Goal: Information Seeking & Learning: Learn about a topic

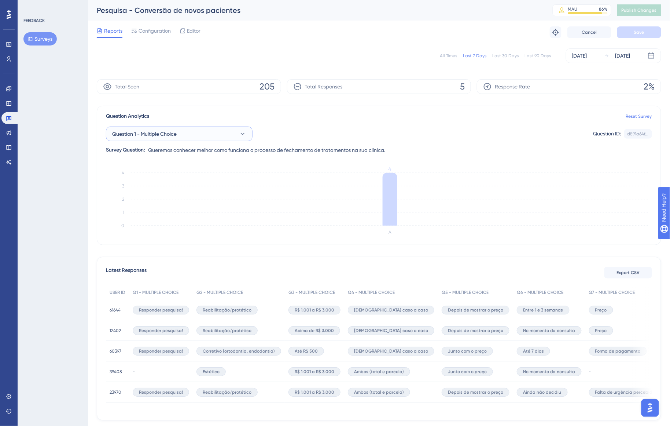
click at [222, 137] on button "Question 1 - Multiple Choice" at bounding box center [179, 133] width 147 height 15
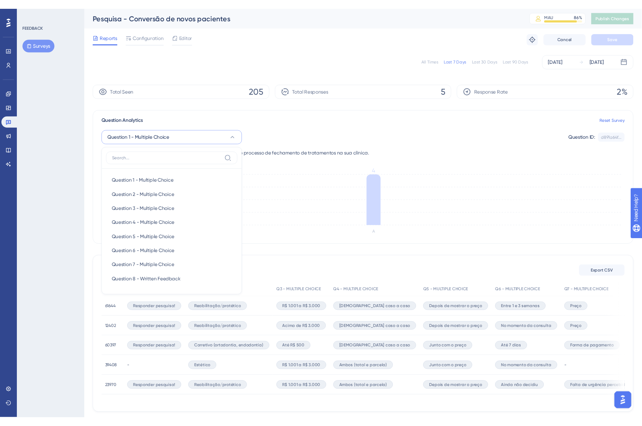
scroll to position [8, 0]
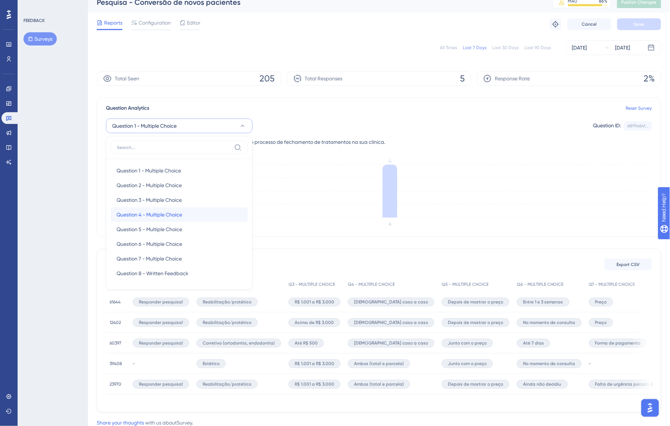
click at [195, 212] on div "Question 4 - Multiple Choice Question 4 - Multiple Choice" at bounding box center [179, 214] width 125 height 15
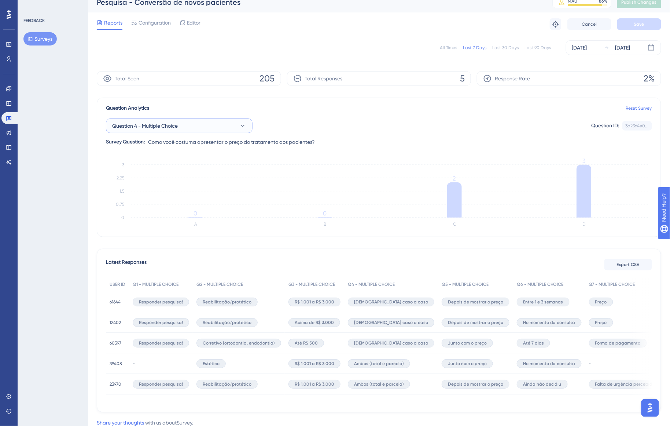
click at [237, 125] on button "Question 4 - Multiple Choice" at bounding box center [179, 125] width 147 height 15
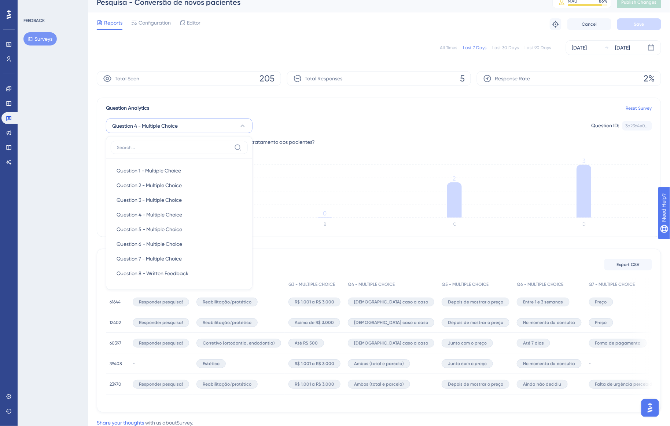
click at [302, 109] on div "Question Analytics Reset Survey" at bounding box center [379, 108] width 546 height 9
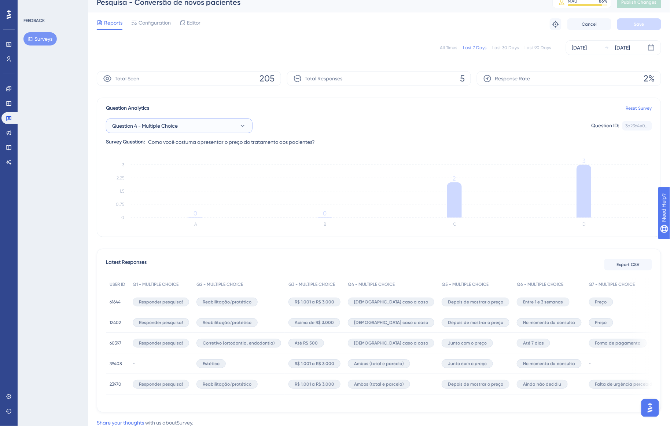
click at [213, 123] on button "Question 4 - Multiple Choice" at bounding box center [179, 125] width 147 height 15
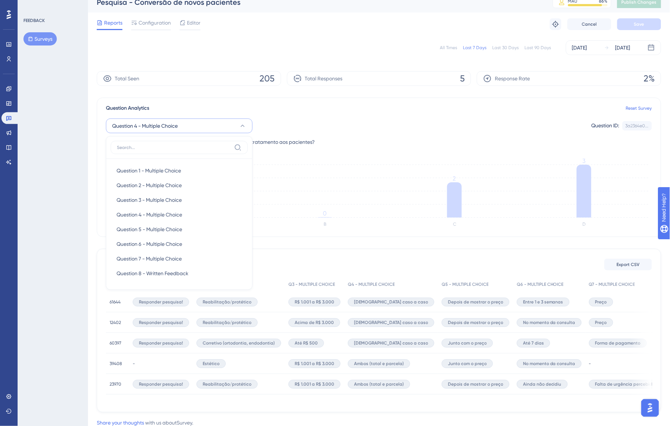
click at [264, 108] on div "Question Analytics Reset Survey" at bounding box center [379, 108] width 546 height 9
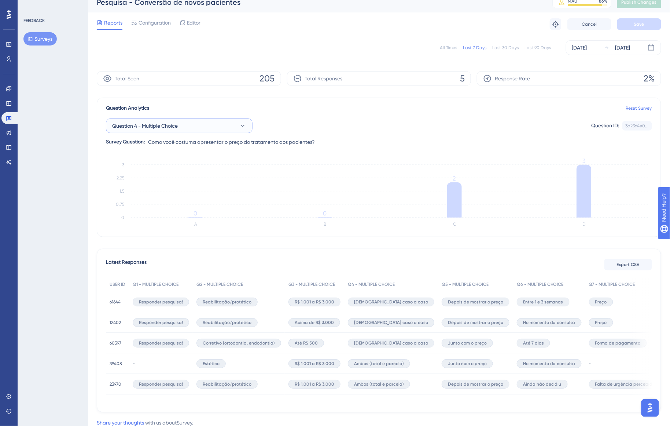
click at [227, 129] on button "Question 4 - Multiple Choice" at bounding box center [179, 125] width 147 height 15
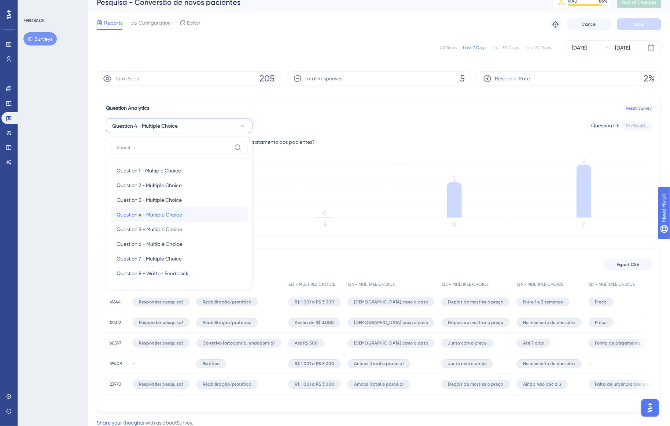
click at [208, 208] on div "Question 4 - Multiple Choice Question 4 - Multiple Choice" at bounding box center [179, 214] width 125 height 15
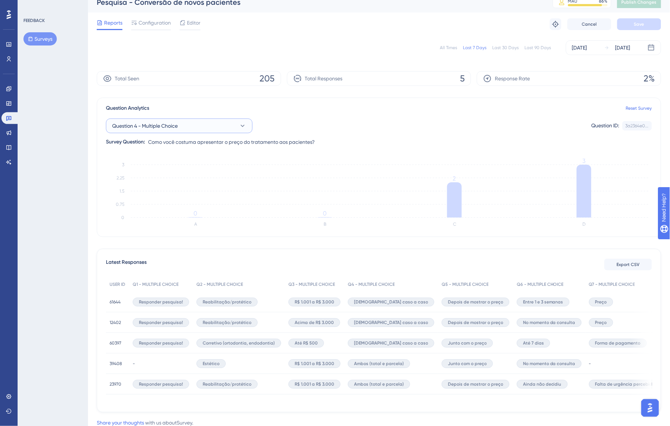
click at [224, 128] on button "Question 4 - Multiple Choice" at bounding box center [179, 125] width 147 height 15
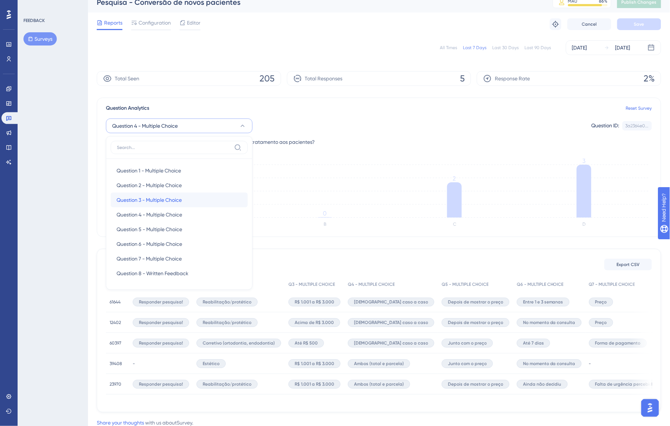
click at [201, 200] on div "Question 3 - Multiple Choice Question 3 - Multiple Choice" at bounding box center [179, 199] width 125 height 15
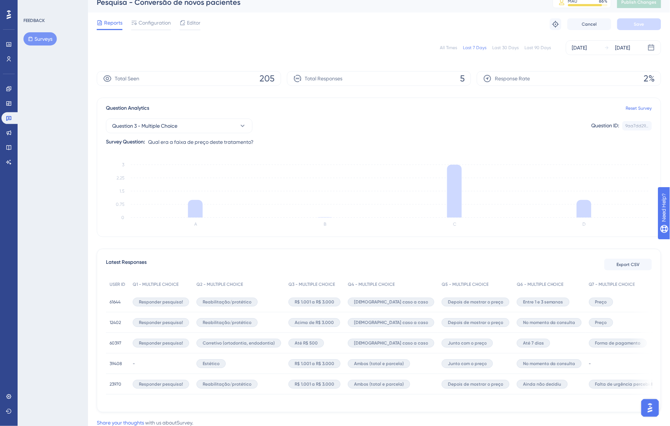
click at [342, 109] on div "Question Analytics Reset Survey" at bounding box center [379, 108] width 546 height 9
click at [206, 128] on button "Question 3 - Multiple Choice" at bounding box center [179, 125] width 147 height 15
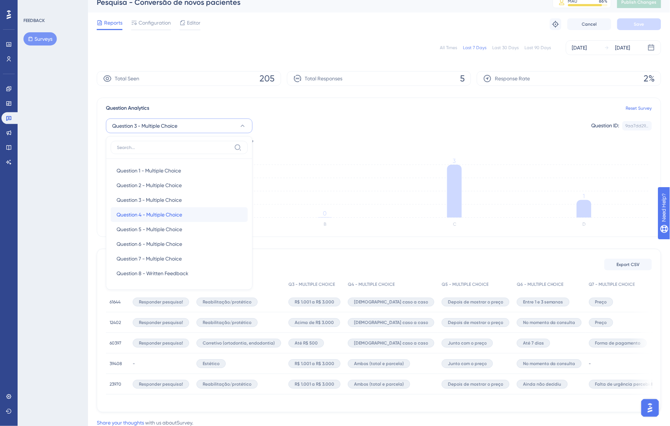
click at [199, 213] on div "Question 4 - Multiple Choice Question 4 - Multiple Choice" at bounding box center [179, 214] width 125 height 15
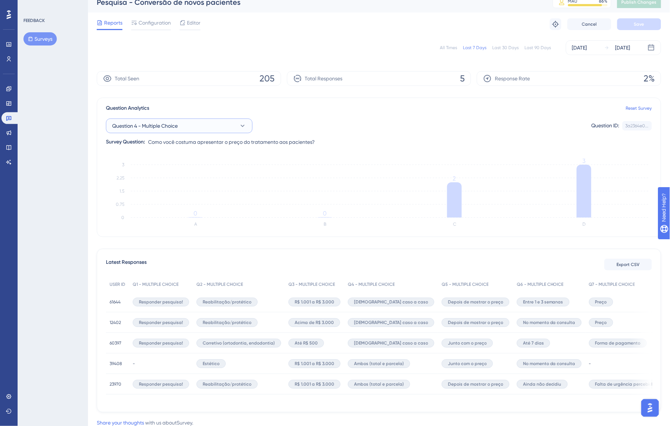
click at [196, 129] on button "Question 4 - Multiple Choice" at bounding box center [179, 125] width 147 height 15
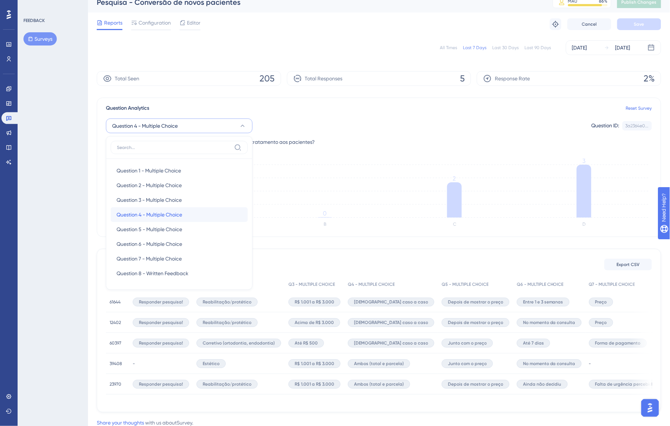
click at [189, 212] on div "Question 4 - Multiple Choice Question 4 - Multiple Choice" at bounding box center [179, 214] width 125 height 15
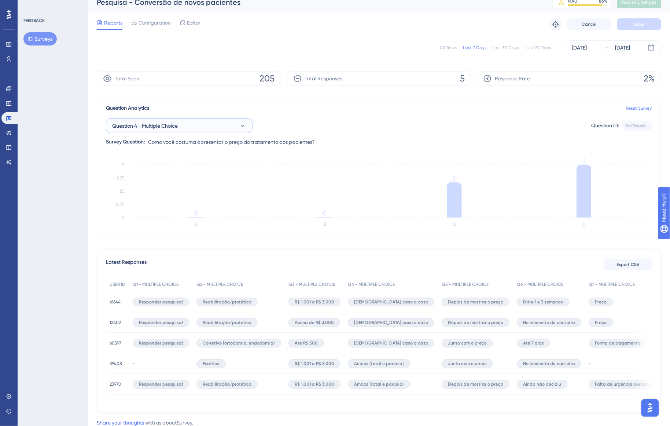
click at [219, 125] on button "Question 4 - Multiple Choice" at bounding box center [179, 125] width 147 height 15
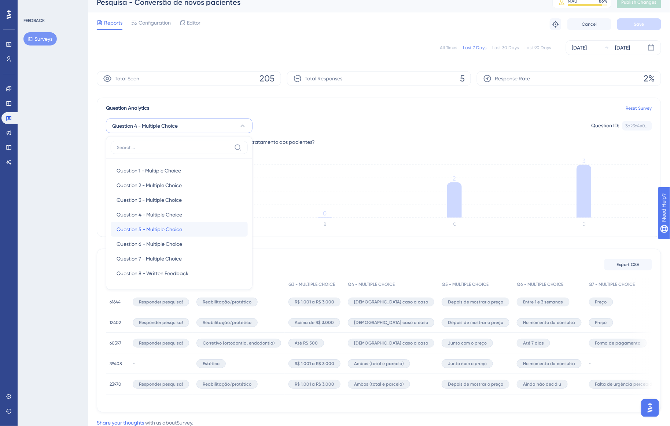
click at [193, 231] on div "Question 5 - Multiple Choice Question 5 - Multiple Choice" at bounding box center [179, 229] width 125 height 15
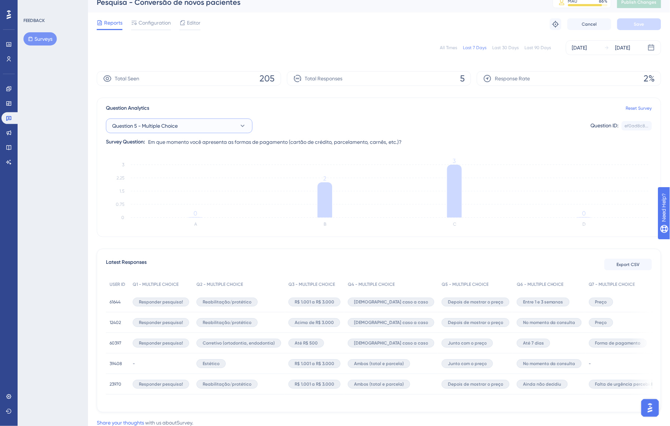
click at [228, 126] on button "Question 5 - Multiple Choice" at bounding box center [179, 125] width 147 height 15
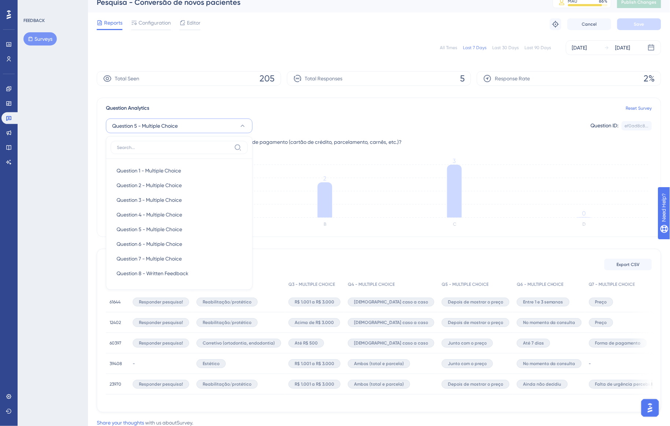
click at [283, 120] on div "Question 5 - Multiple Choice Question 1 - Multiple Choice Question 1 - Multiple…" at bounding box center [379, 125] width 546 height 15
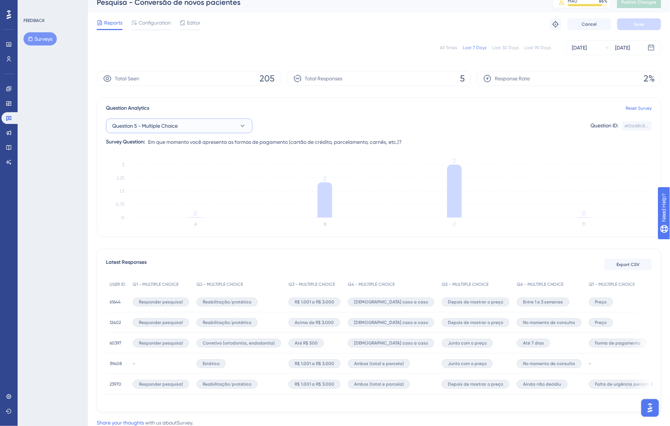
click at [246, 128] on button "Question 5 - Multiple Choice" at bounding box center [179, 125] width 147 height 15
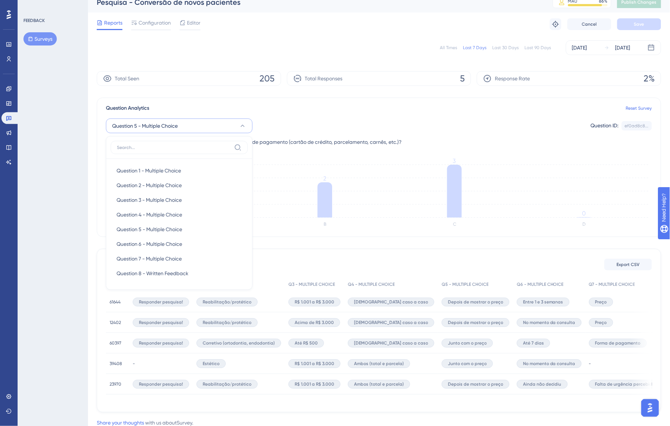
click at [272, 128] on div "Question 5 - Multiple Choice Question 1 - Multiple Choice Question 1 - Multiple…" at bounding box center [379, 125] width 546 height 15
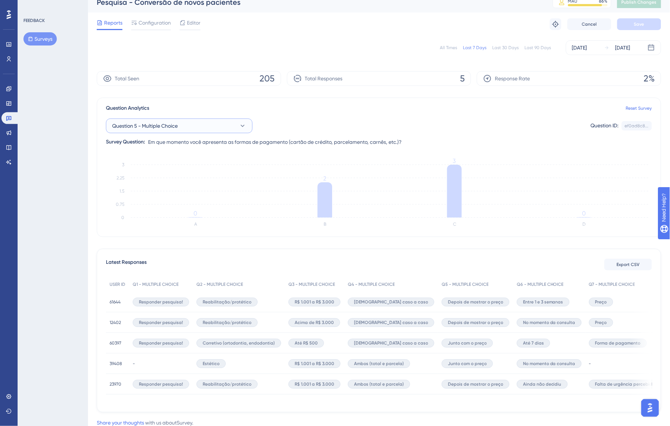
click at [236, 126] on button "Question 5 - Multiple Choice" at bounding box center [179, 125] width 147 height 15
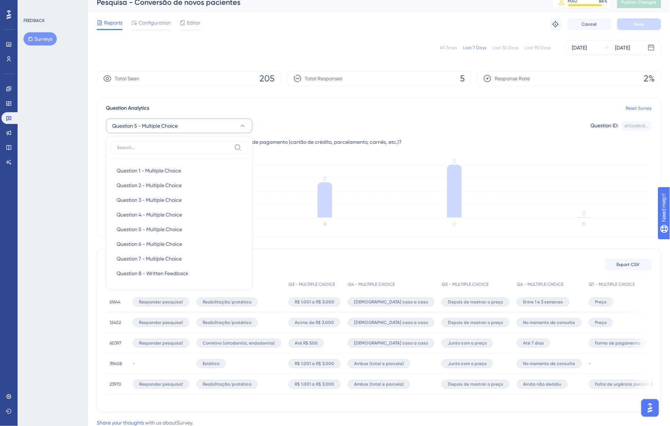
click at [264, 122] on div "Question 5 - Multiple Choice Question 1 - Multiple Choice Question 1 - Multiple…" at bounding box center [379, 125] width 546 height 15
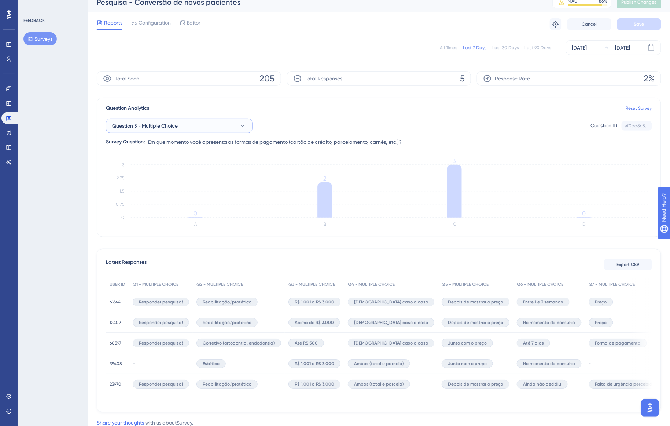
click at [205, 130] on button "Question 5 - Multiple Choice" at bounding box center [179, 125] width 147 height 15
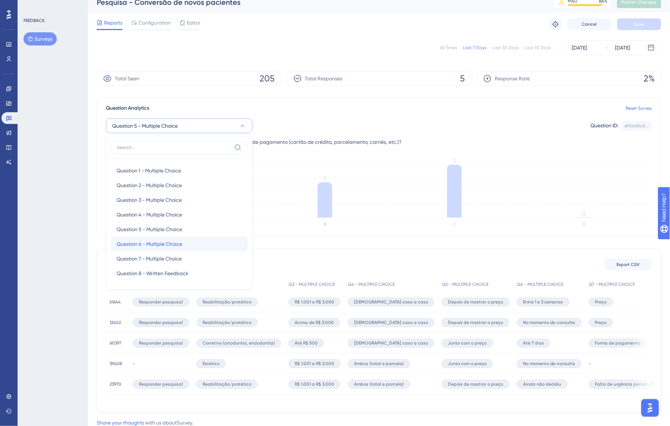
click at [169, 248] on span "Question 6 - Multiple Choice" at bounding box center [150, 243] width 66 height 9
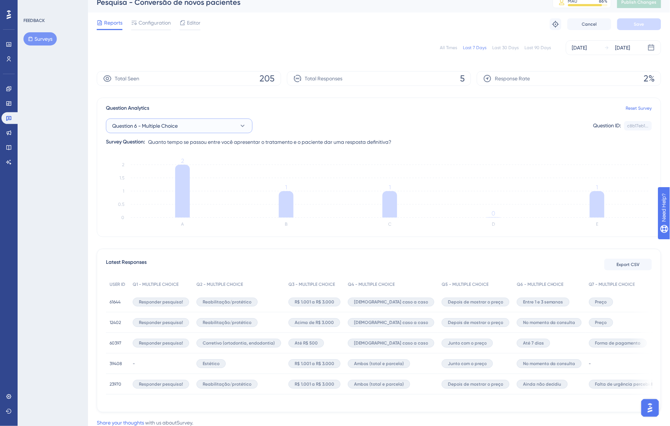
click at [223, 123] on button "Question 6 - Multiple Choice" at bounding box center [179, 125] width 147 height 15
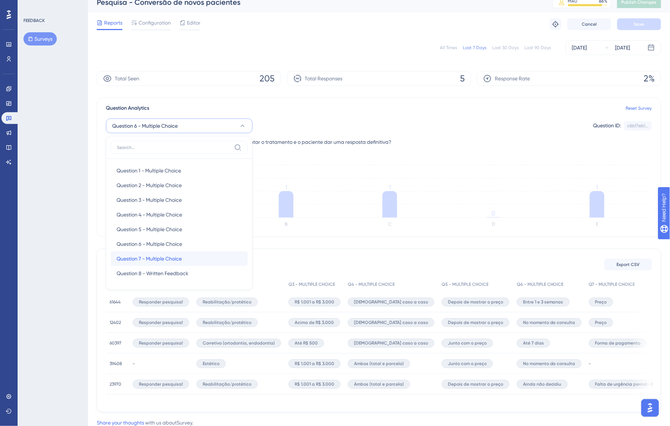
click at [188, 257] on div "Question 7 - Multiple Choice Question 7 - Multiple Choice" at bounding box center [179, 258] width 125 height 15
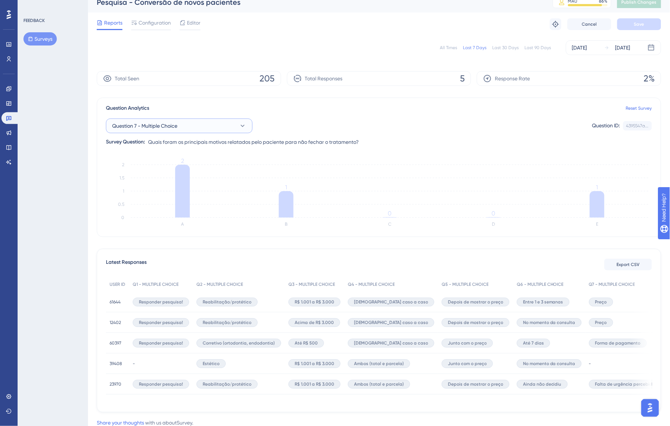
click at [242, 128] on icon at bounding box center [242, 125] width 7 height 7
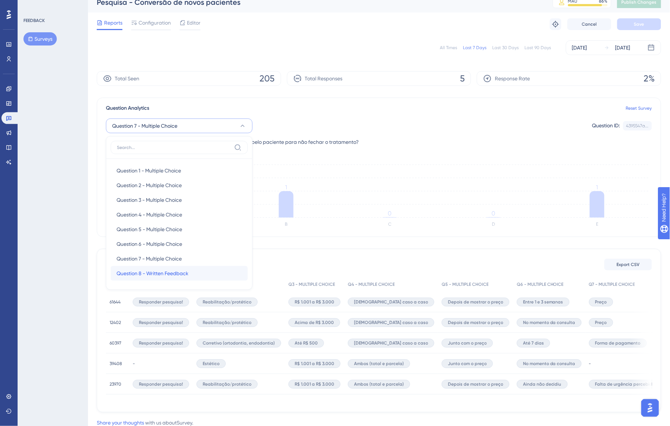
click at [212, 276] on div "Question 8 - Written Feedback Question 8 - Written Feedback" at bounding box center [179, 273] width 125 height 15
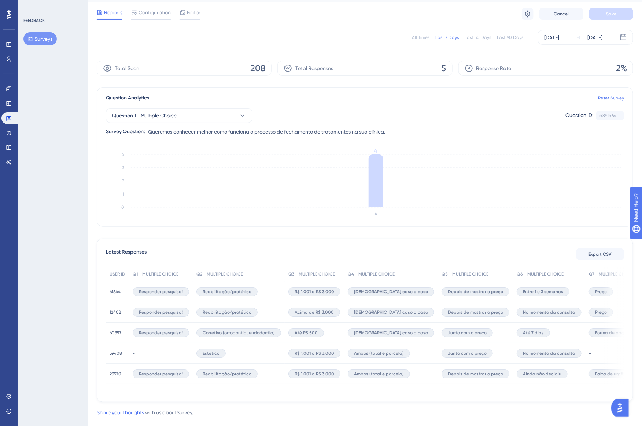
scroll to position [32, 0]
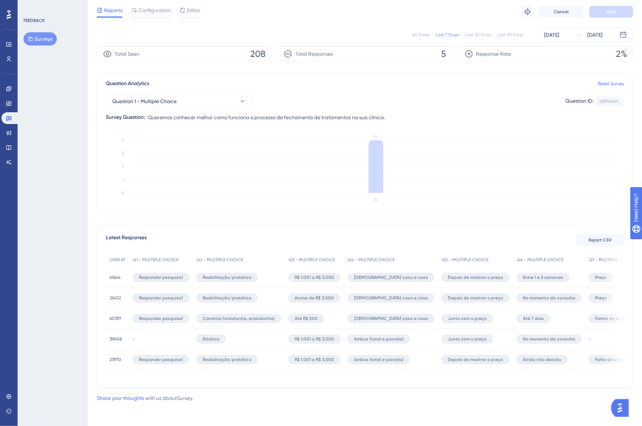
click at [117, 338] on span "39408" at bounding box center [116, 339] width 12 height 6
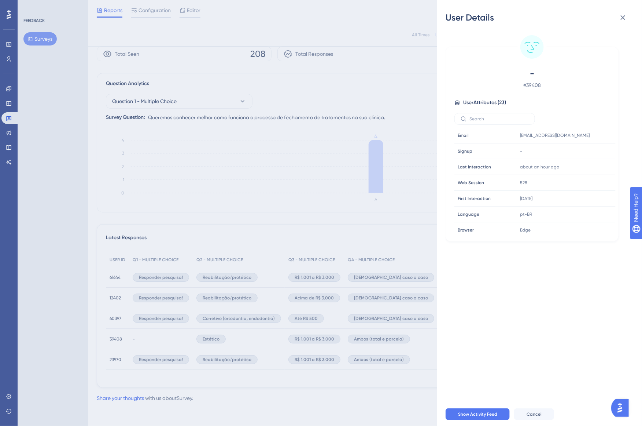
click at [631, 16] on div "User Details" at bounding box center [540, 18] width 188 height 12
click at [626, 16] on icon at bounding box center [623, 17] width 9 height 9
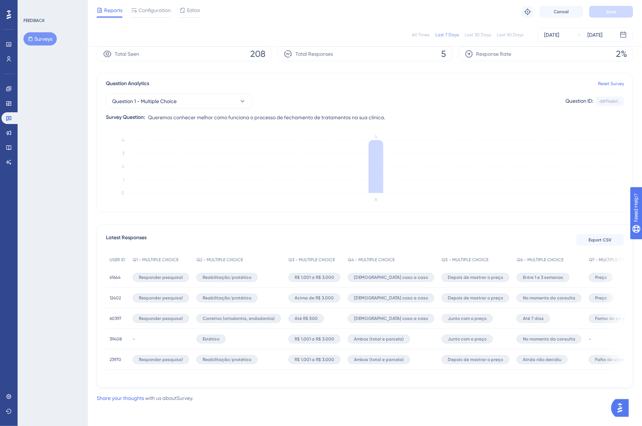
click at [111, 279] on div "61644 61644" at bounding box center [115, 277] width 11 height 21
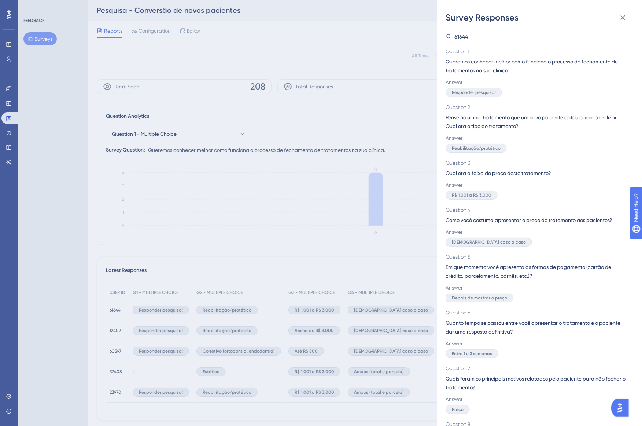
scroll to position [48, 0]
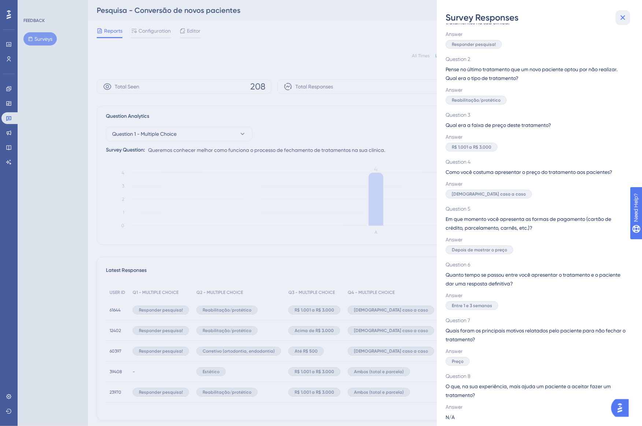
click at [624, 21] on icon at bounding box center [623, 17] width 9 height 9
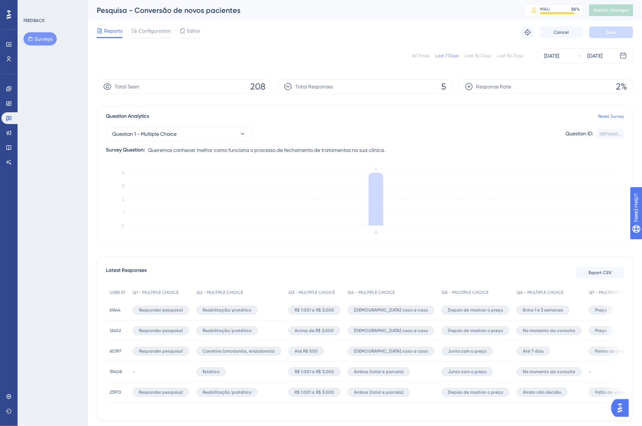
click at [126, 363] on div "39408 39408" at bounding box center [117, 371] width 23 height 21
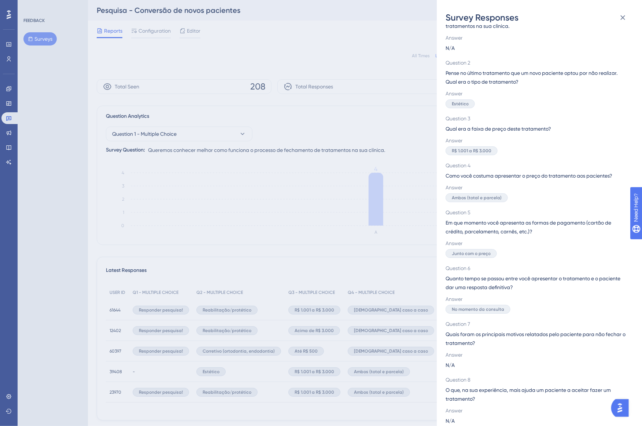
scroll to position [48, 0]
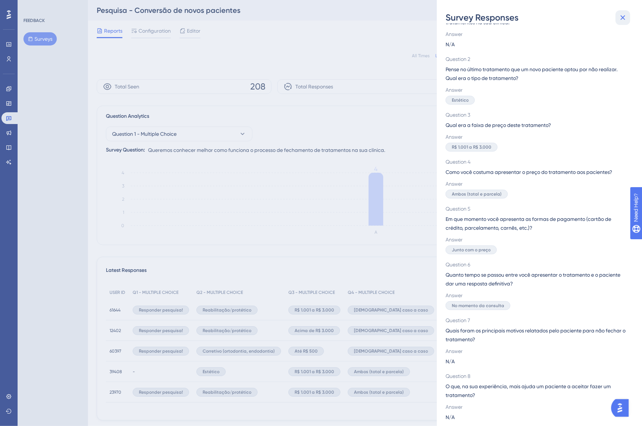
click at [624, 17] on icon at bounding box center [623, 17] width 9 height 9
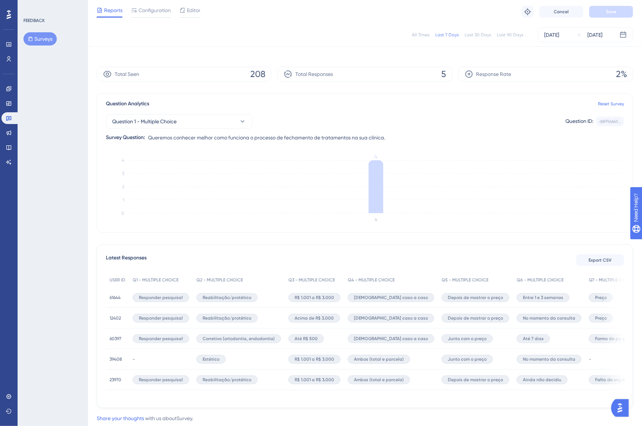
scroll to position [0, 0]
